Goal: Information Seeking & Learning: Understand process/instructions

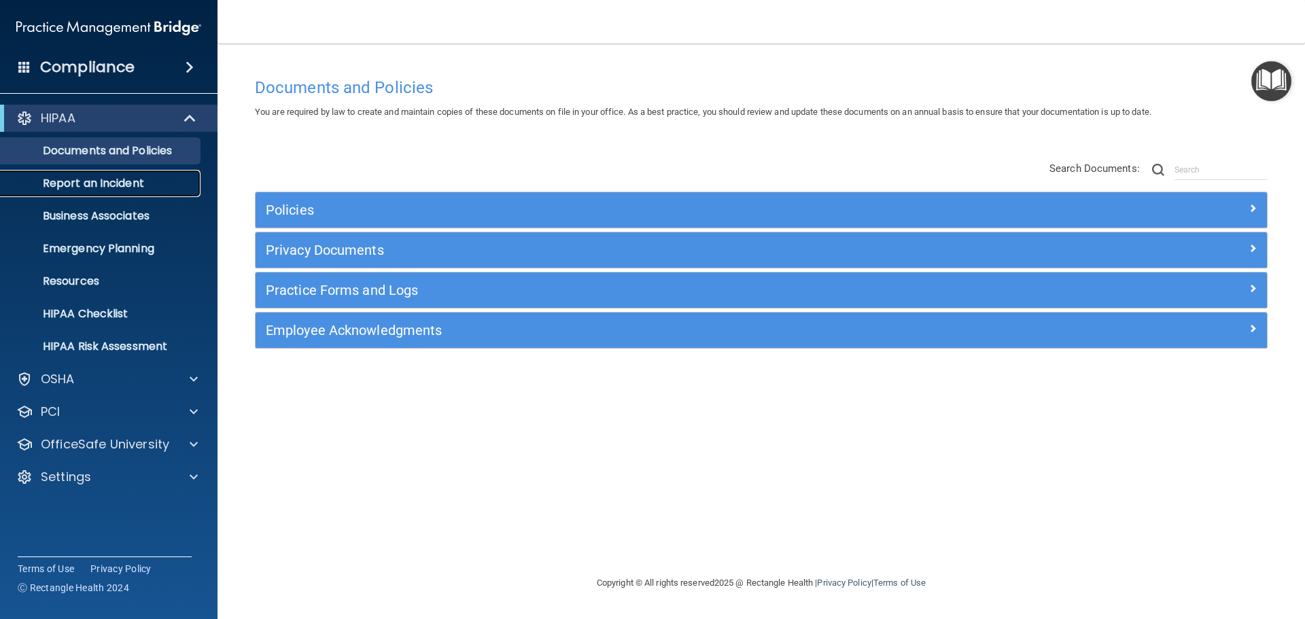
click at [88, 191] on link "Report an Incident" at bounding box center [93, 183] width 214 height 27
click at [152, 250] on p "Emergency Planning" at bounding box center [102, 249] width 186 height 14
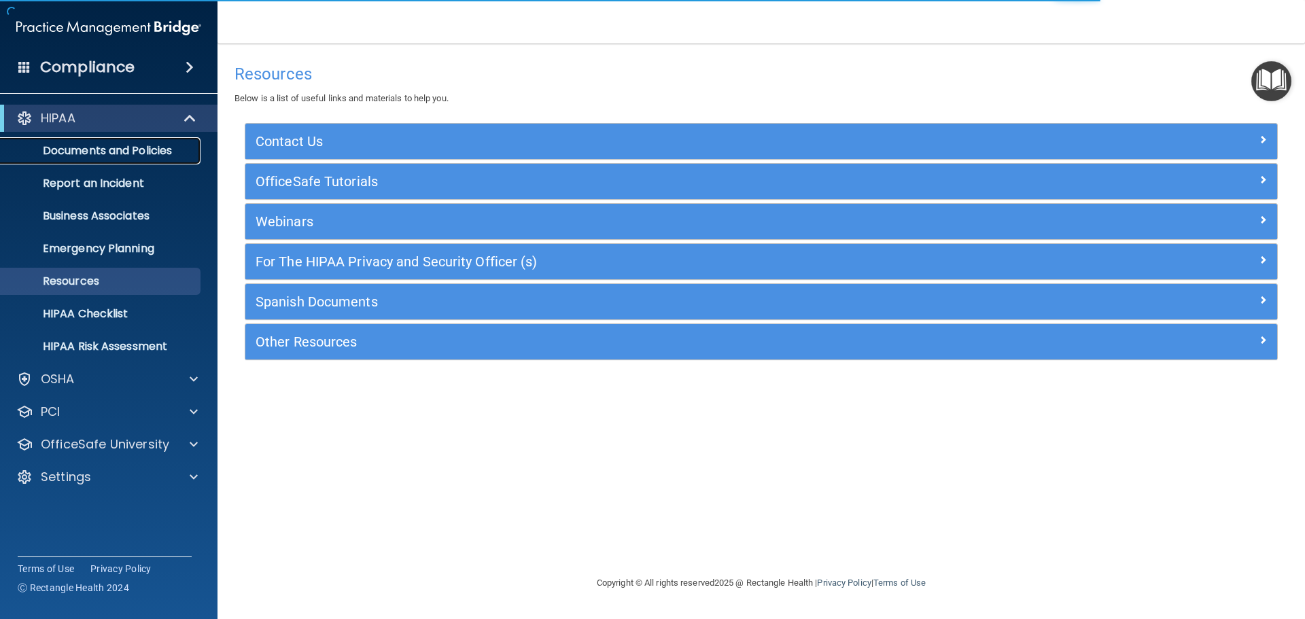
click at [96, 154] on p "Documents and Policies" at bounding box center [102, 151] width 186 height 14
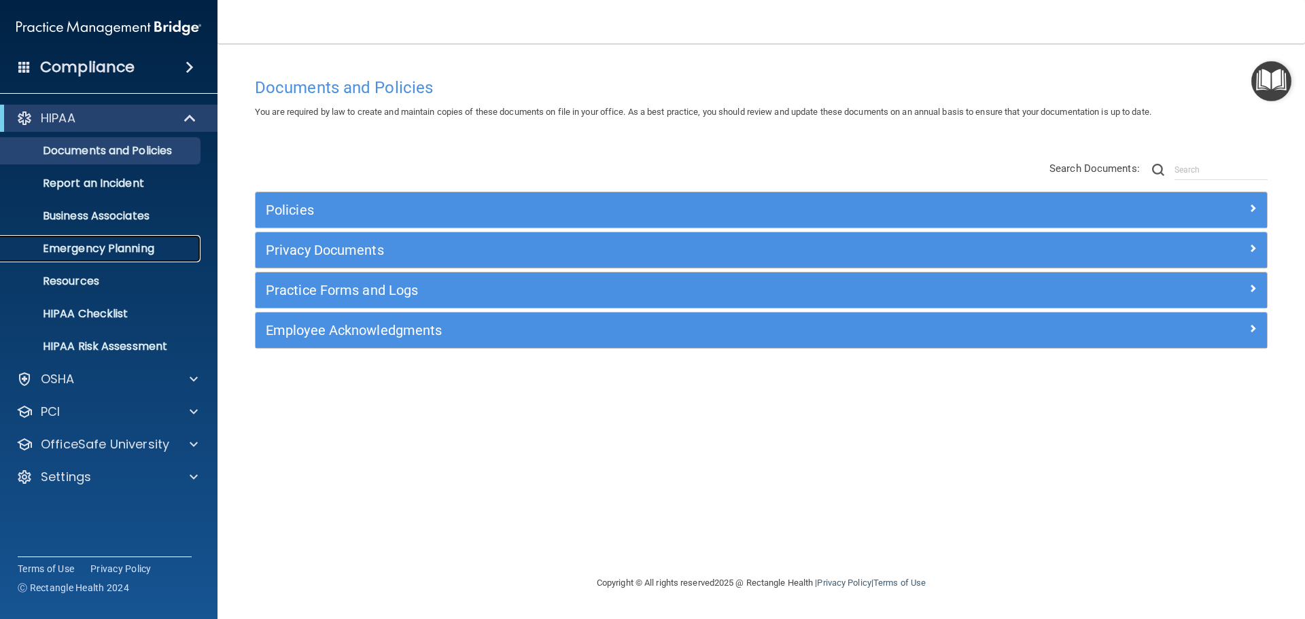
click at [107, 254] on p "Emergency Planning" at bounding box center [102, 249] width 186 height 14
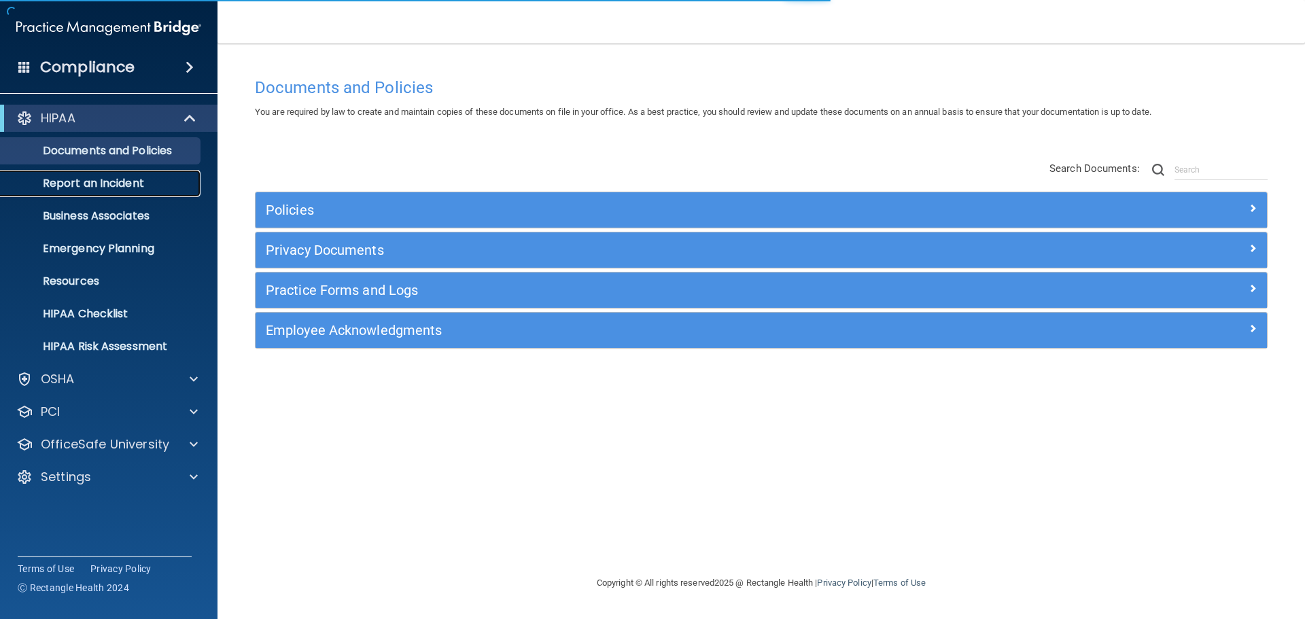
click at [79, 182] on p "Report an Incident" at bounding box center [102, 184] width 186 height 14
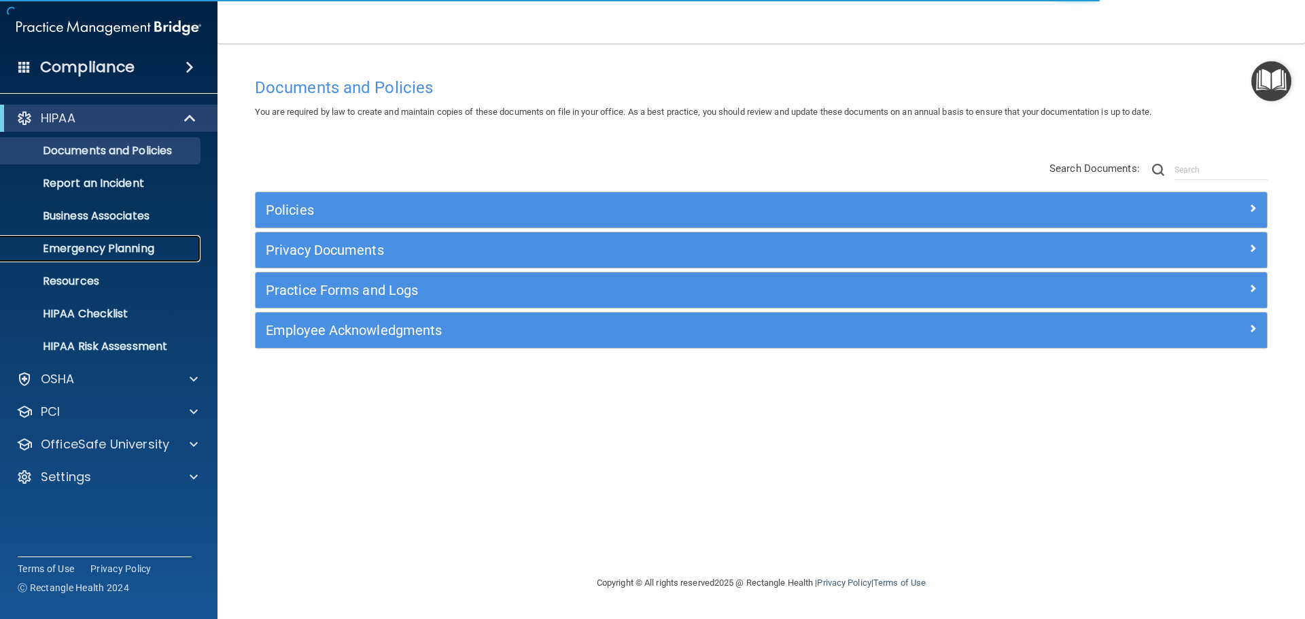
click at [136, 242] on p "Emergency Planning" at bounding box center [102, 249] width 186 height 14
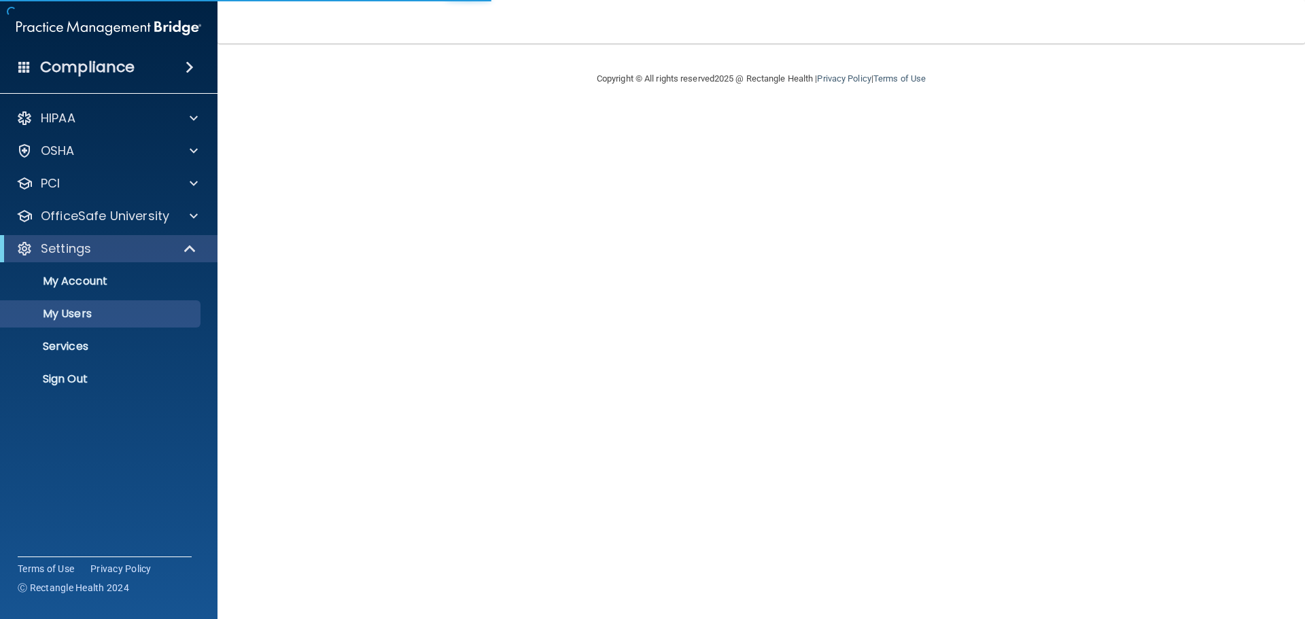
select select "20"
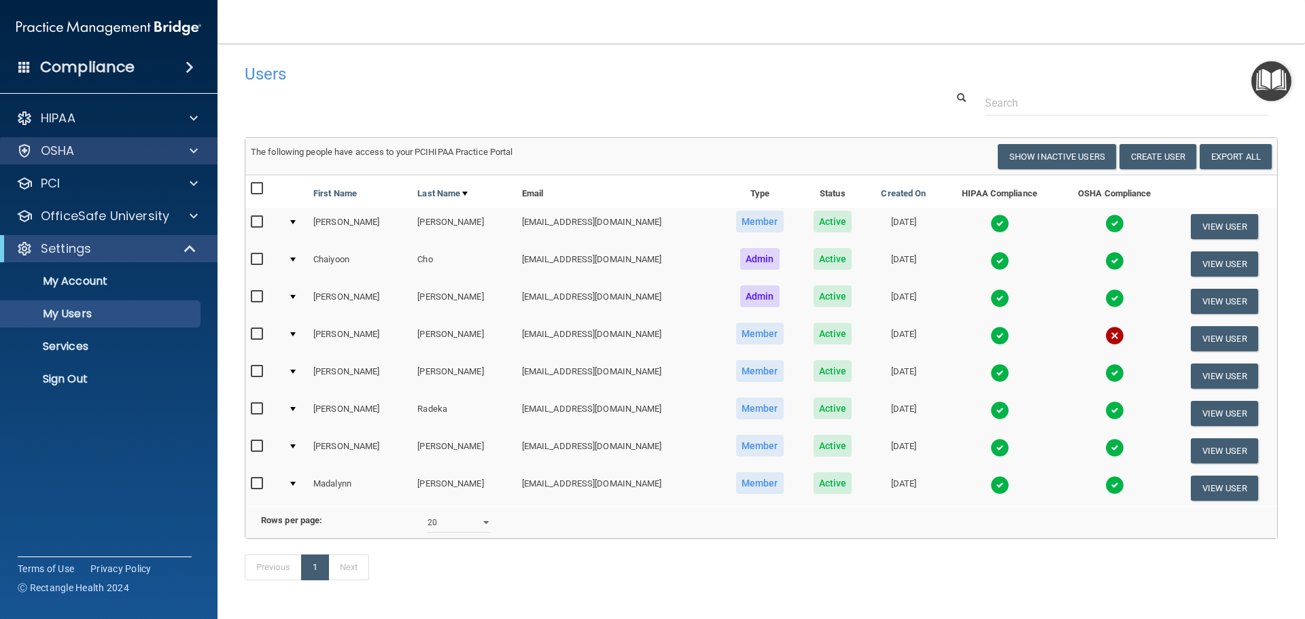
click at [86, 160] on div "OSHA" at bounding box center [109, 150] width 218 height 27
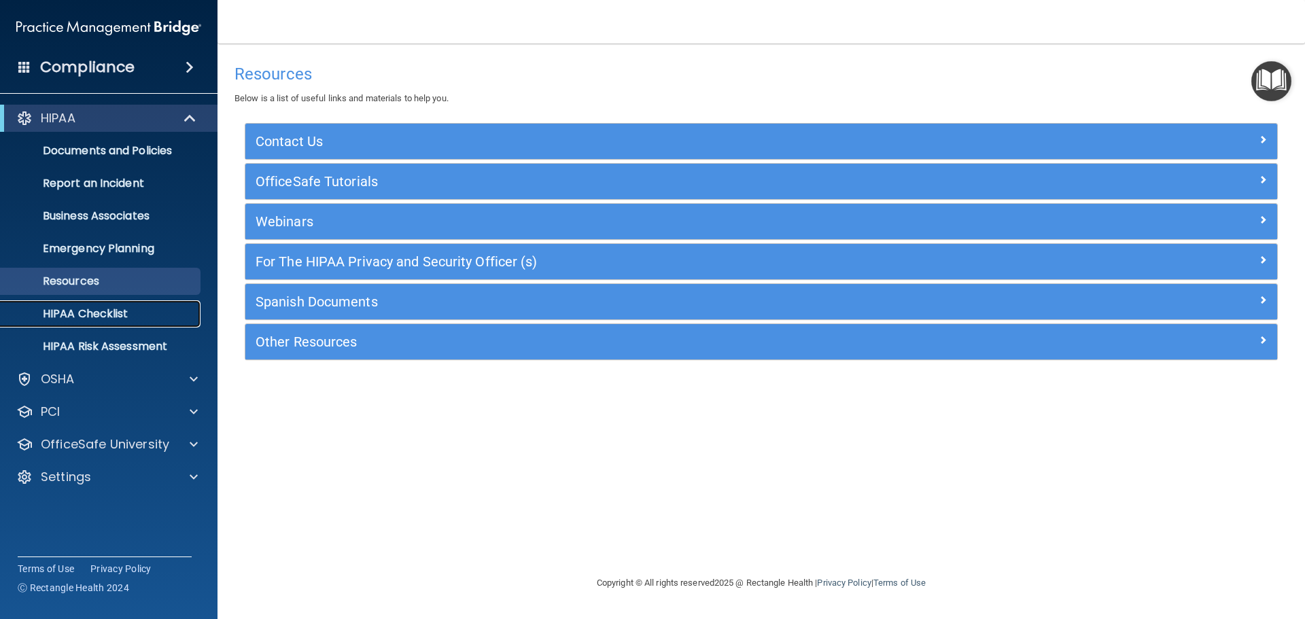
click at [113, 312] on p "HIPAA Checklist" at bounding box center [102, 314] width 186 height 14
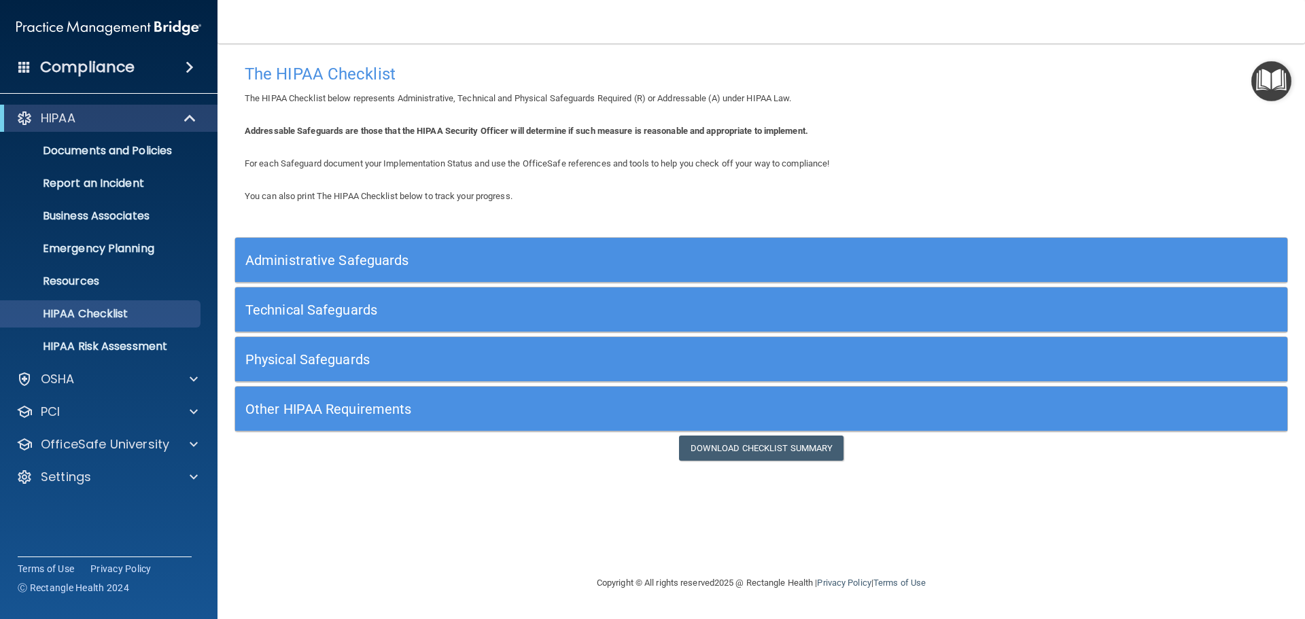
click at [1268, 88] on img "Open Resource Center" at bounding box center [1271, 81] width 40 height 40
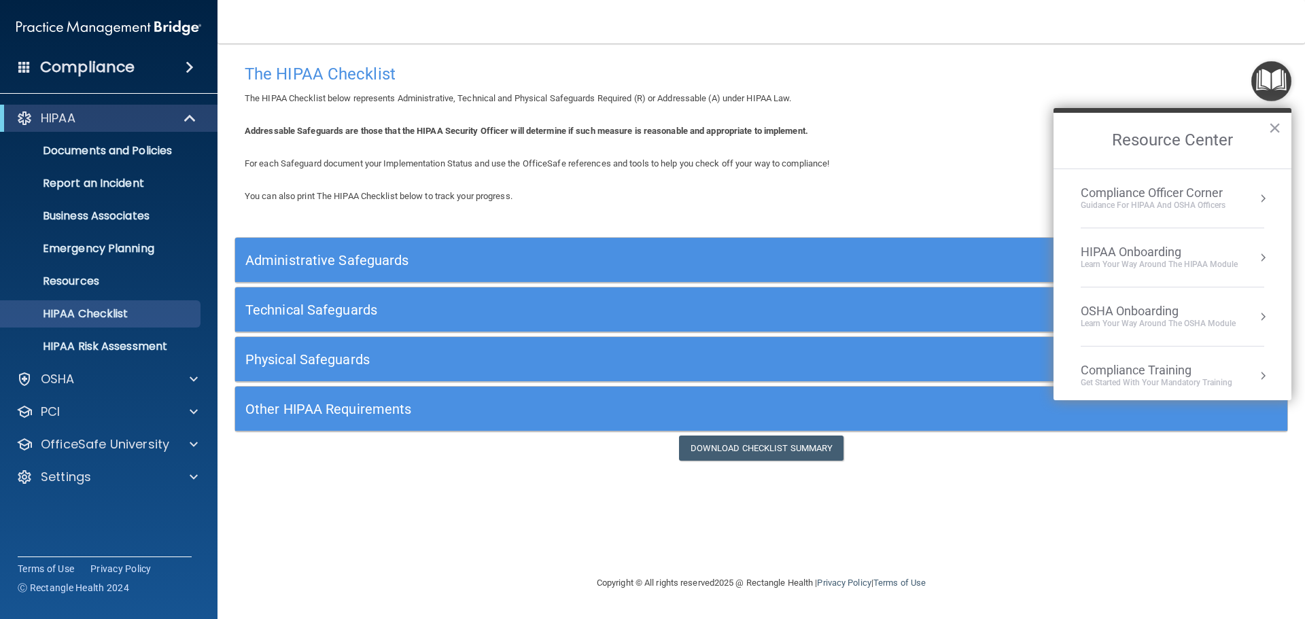
click at [1136, 198] on div "Compliance Officer Corner" at bounding box center [1153, 193] width 145 height 15
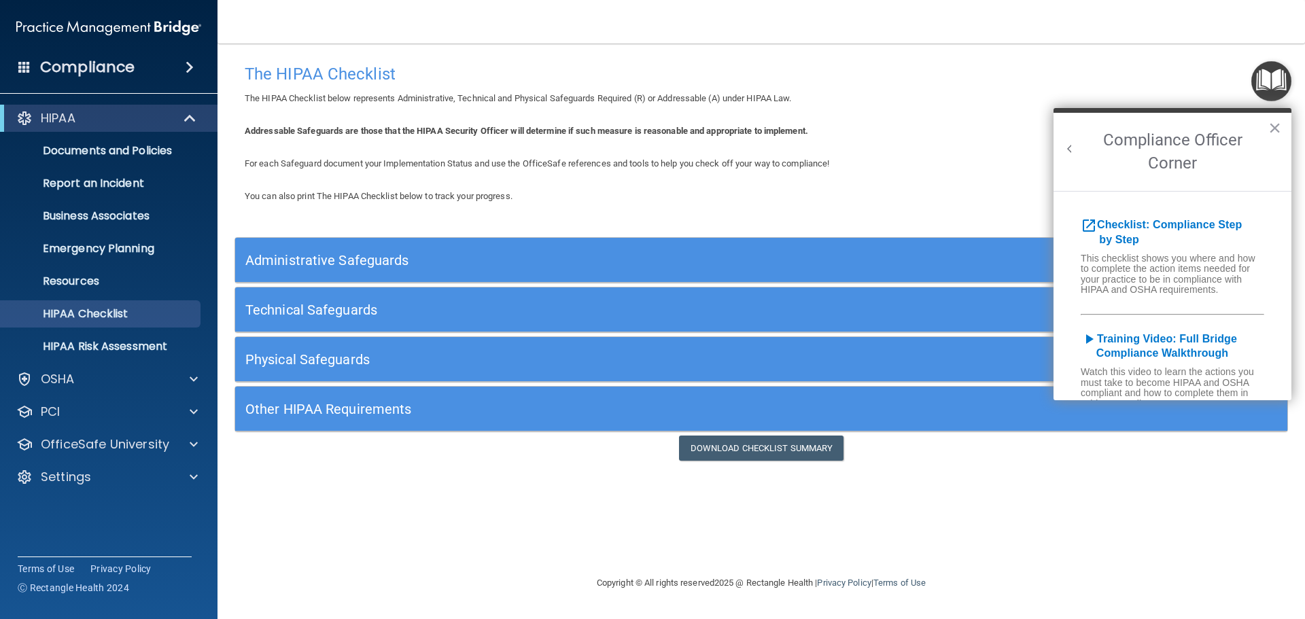
click at [1136, 260] on h6 "This checklist shows you where and how to complete the action items needed for …" at bounding box center [1172, 276] width 238 height 46
click at [1112, 224] on b "Checklist: Compliance Step by Step" at bounding box center [1161, 232] width 161 height 27
click at [80, 162] on link "Documents and Policies" at bounding box center [93, 150] width 214 height 27
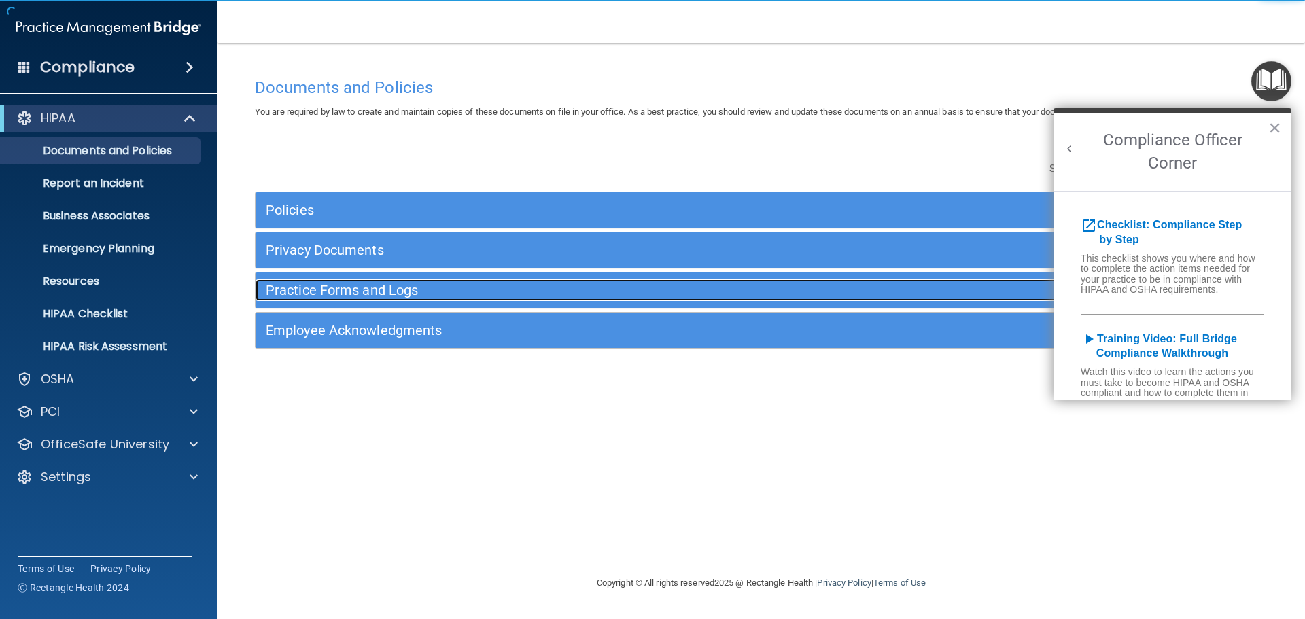
click at [408, 296] on h5 "Practice Forms and Logs" at bounding box center [635, 290] width 738 height 15
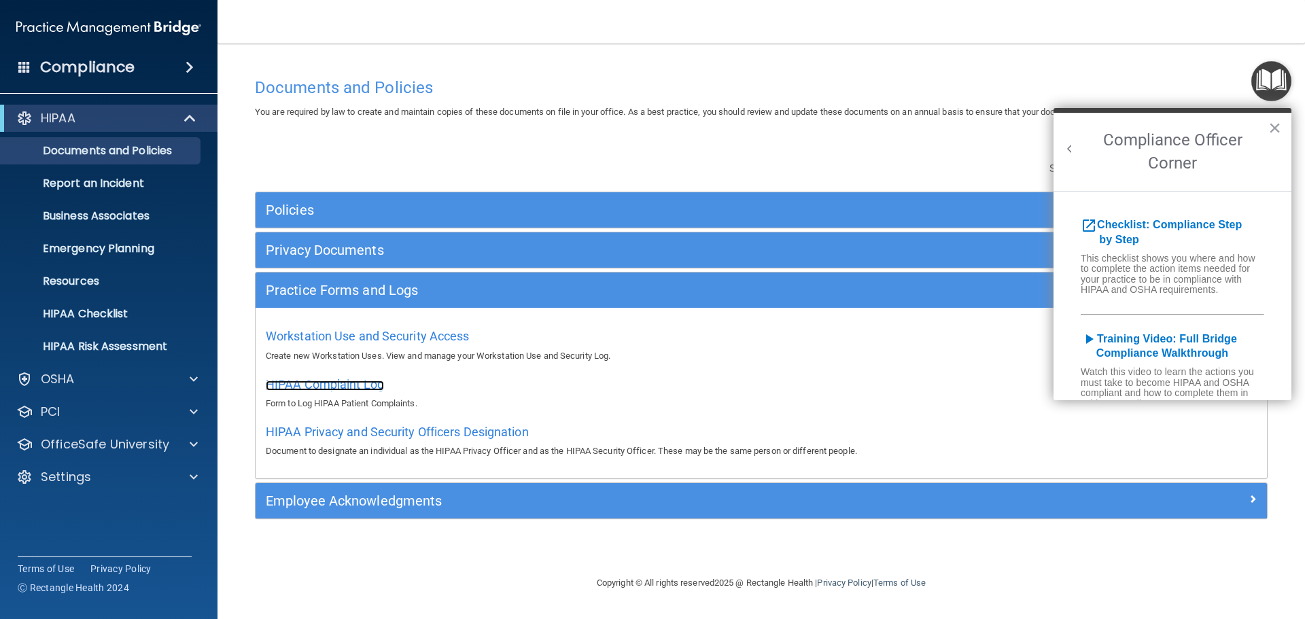
click at [322, 390] on span "HIPAA Complaint Log" at bounding box center [325, 384] width 118 height 14
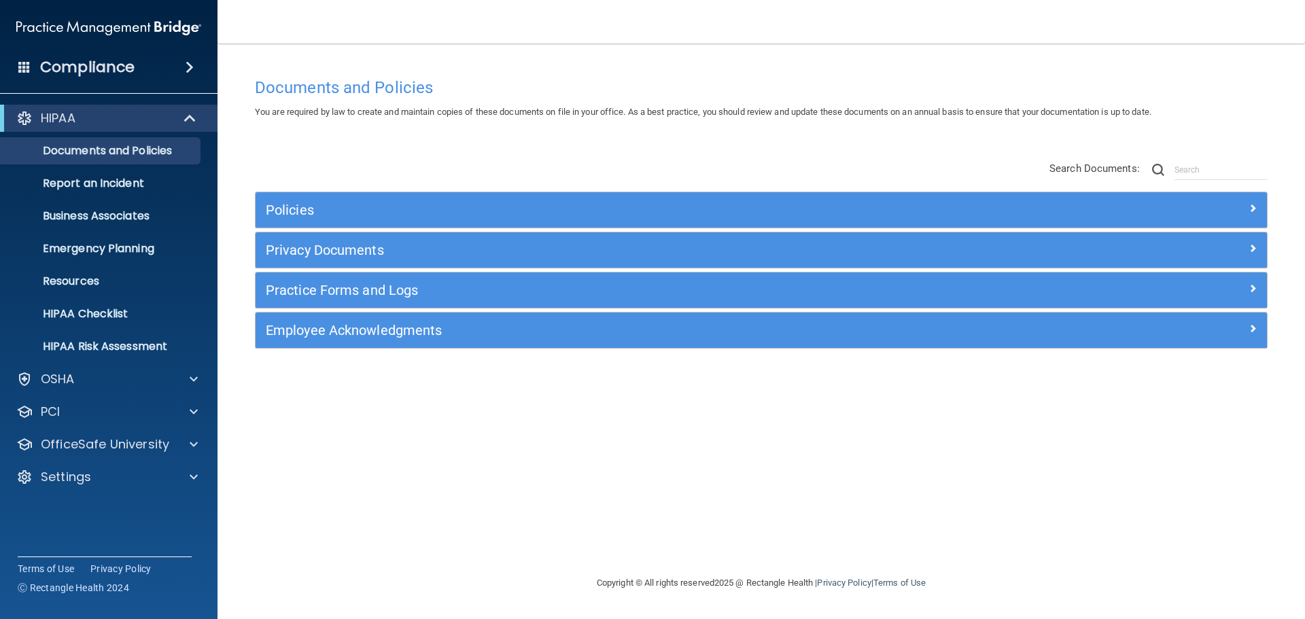
click at [377, 294] on h5 "Practice Forms and Logs" at bounding box center [635, 290] width 738 height 15
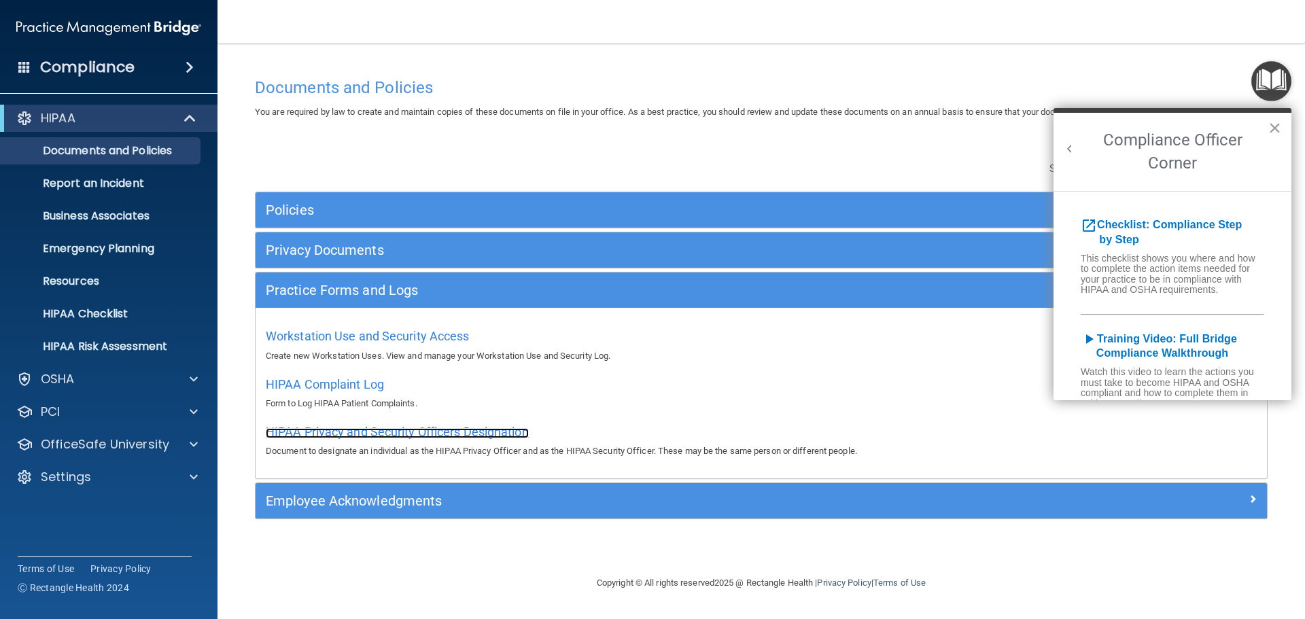
click at [349, 435] on span "HIPAA Privacy and Security Officers Designation" at bounding box center [397, 432] width 263 height 14
